Goal: Task Accomplishment & Management: Use online tool/utility

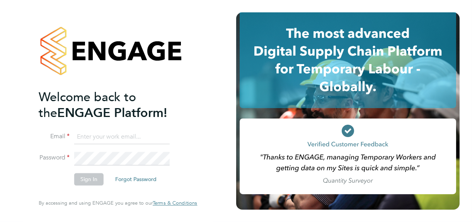
type input "jane@northbuildrecruit.com"
click at [89, 180] on button "Sign In" at bounding box center [88, 179] width 29 height 12
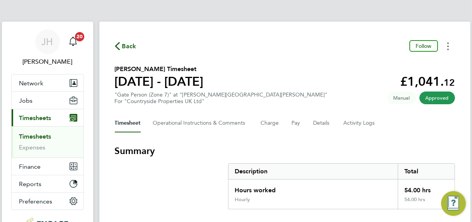
click at [447, 46] on circle "Timesheets Menu" at bounding box center [448, 47] width 2 height 2
click at [397, 64] on link "Download timesheet" at bounding box center [408, 63] width 93 height 15
